Goal: Navigation & Orientation: Find specific page/section

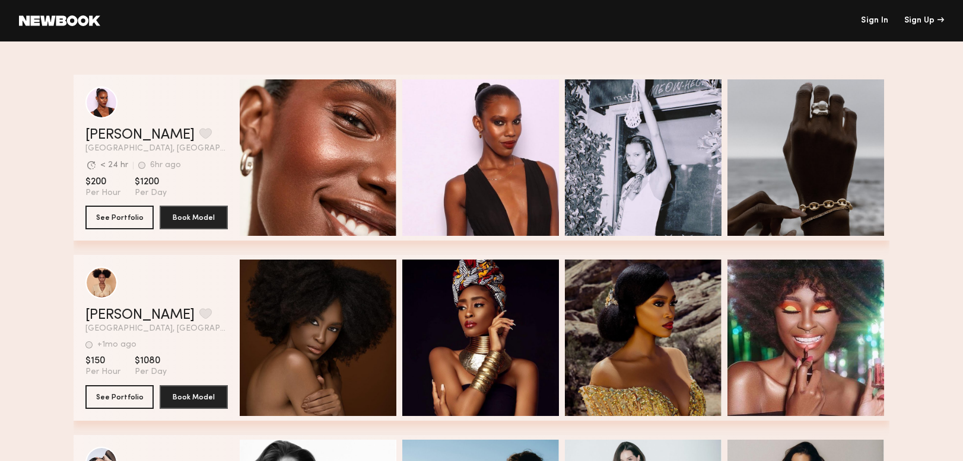
click at [875, 20] on link "Sign In" at bounding box center [874, 21] width 27 height 8
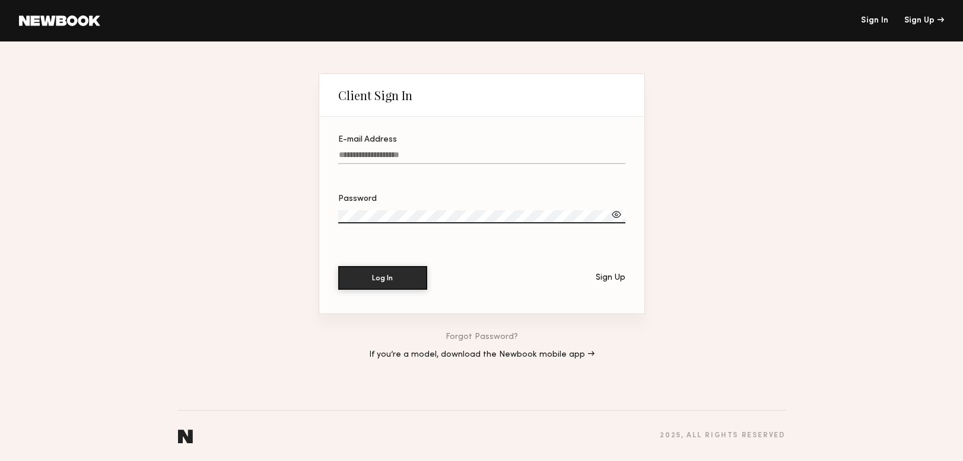
type input "**********"
click at [385, 286] on button "Log In" at bounding box center [382, 278] width 89 height 24
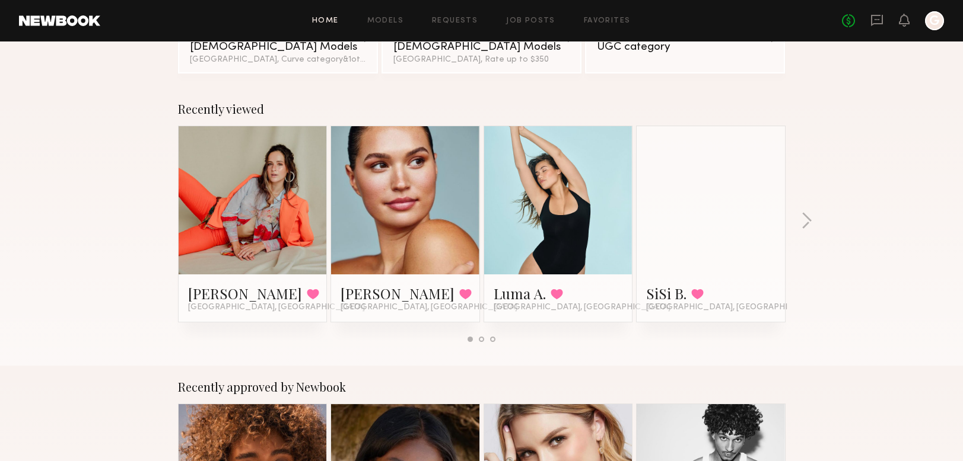
scroll to position [144, 0]
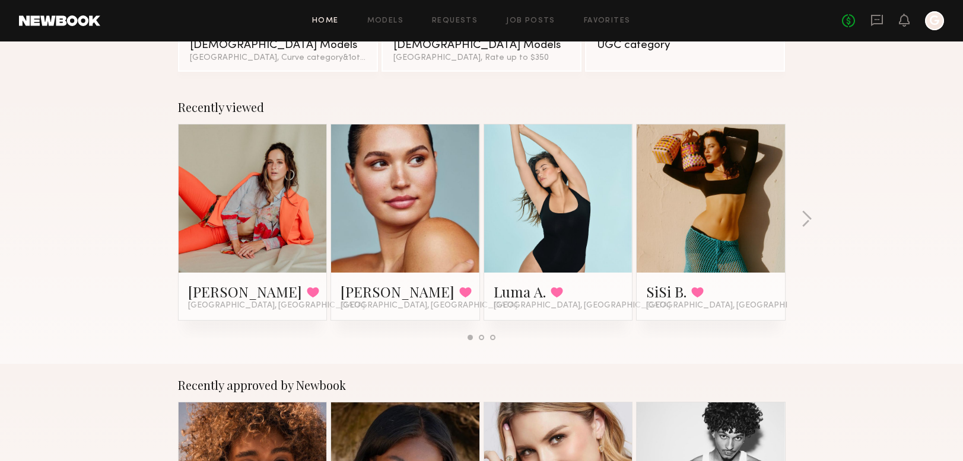
click at [520, 198] on div at bounding box center [558, 199] width 148 height 148
click at [512, 289] on link "Luma A." at bounding box center [519, 291] width 52 height 19
